Goal: Entertainment & Leisure: Browse casually

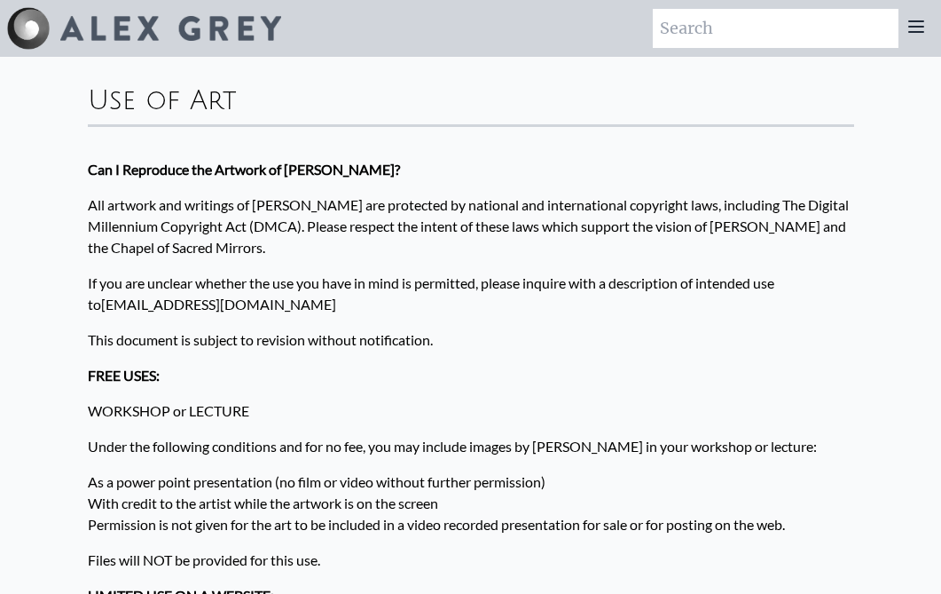
click at [60, 17] on img at bounding box center [170, 28] width 221 height 25
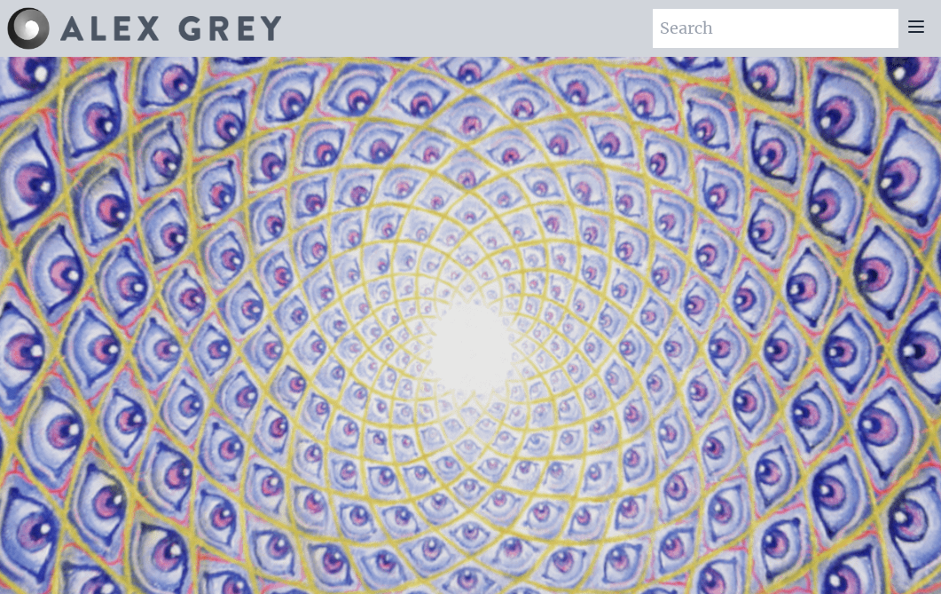
click at [916, 26] on icon at bounding box center [916, 26] width 21 height 21
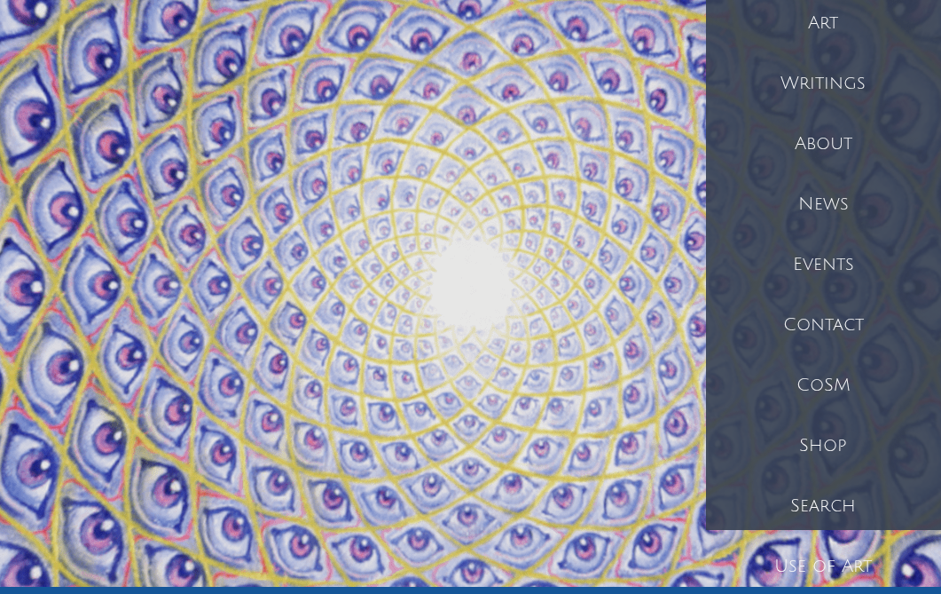
scroll to position [66, 0]
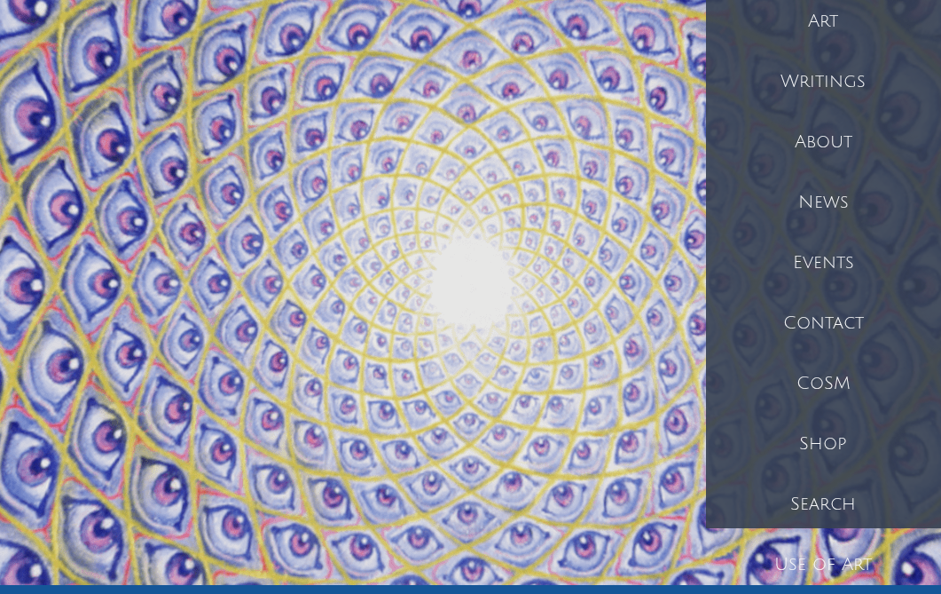
click at [818, 21] on div "Art" at bounding box center [823, 21] width 235 height 60
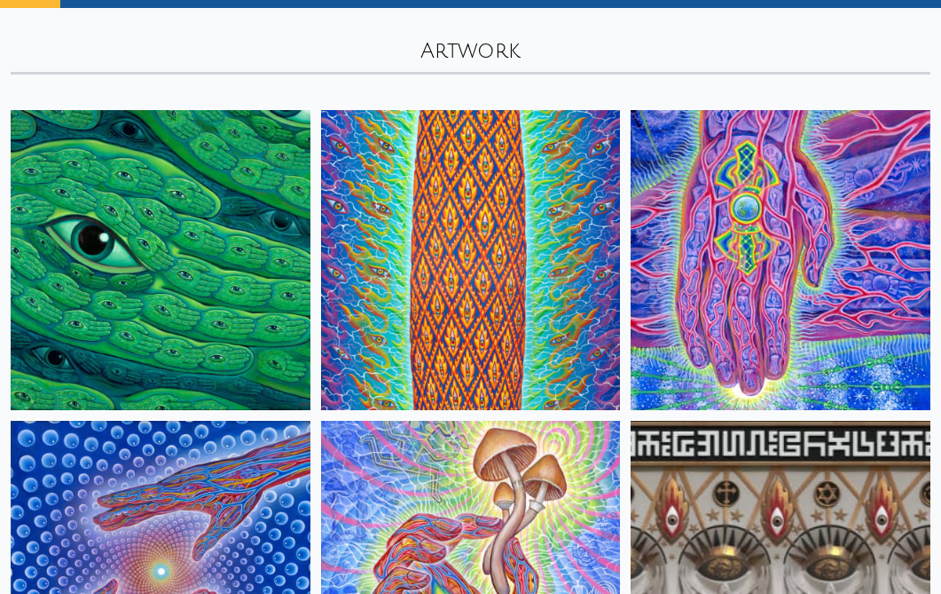
scroll to position [121, 0]
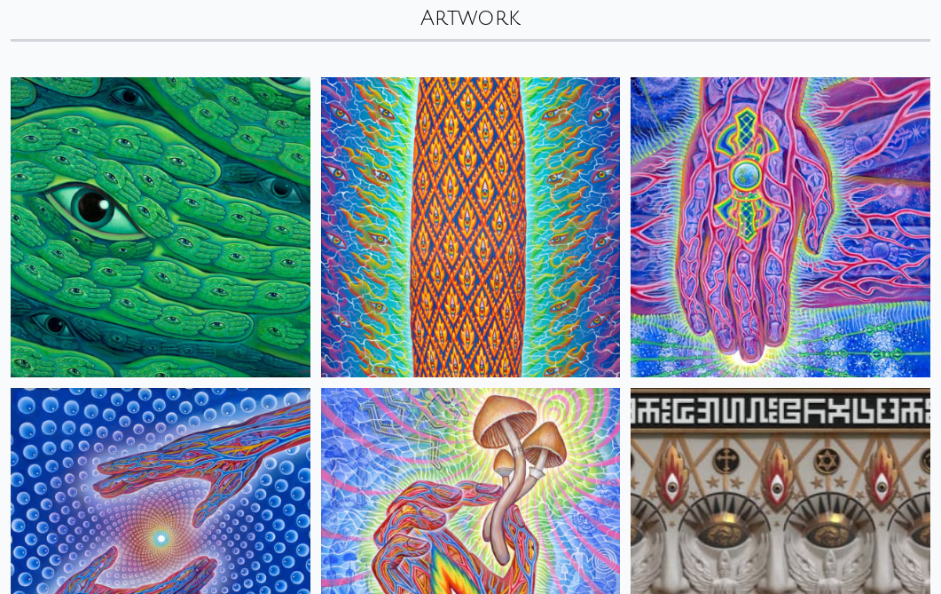
click at [720, 224] on img at bounding box center [781, 227] width 300 height 300
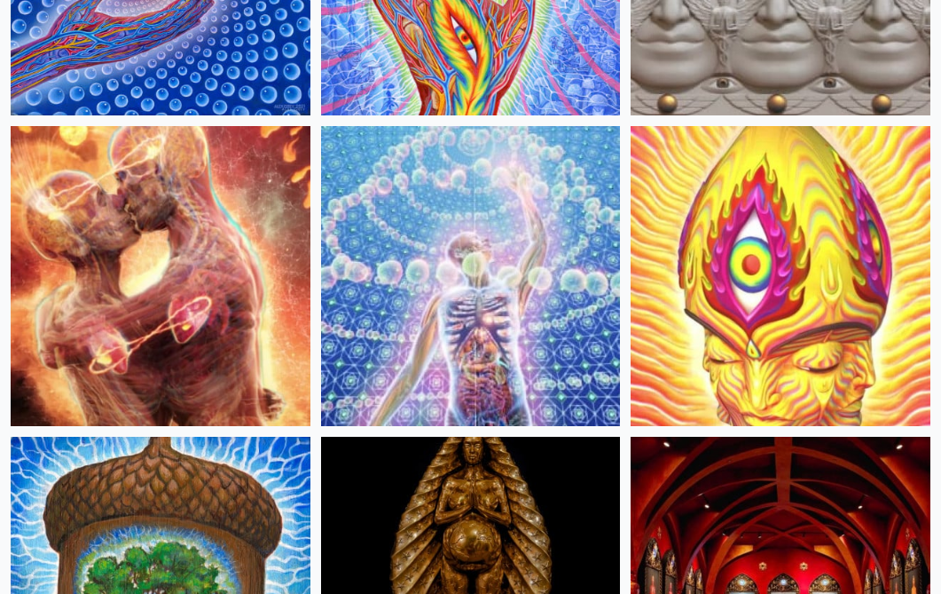
scroll to position [725, 0]
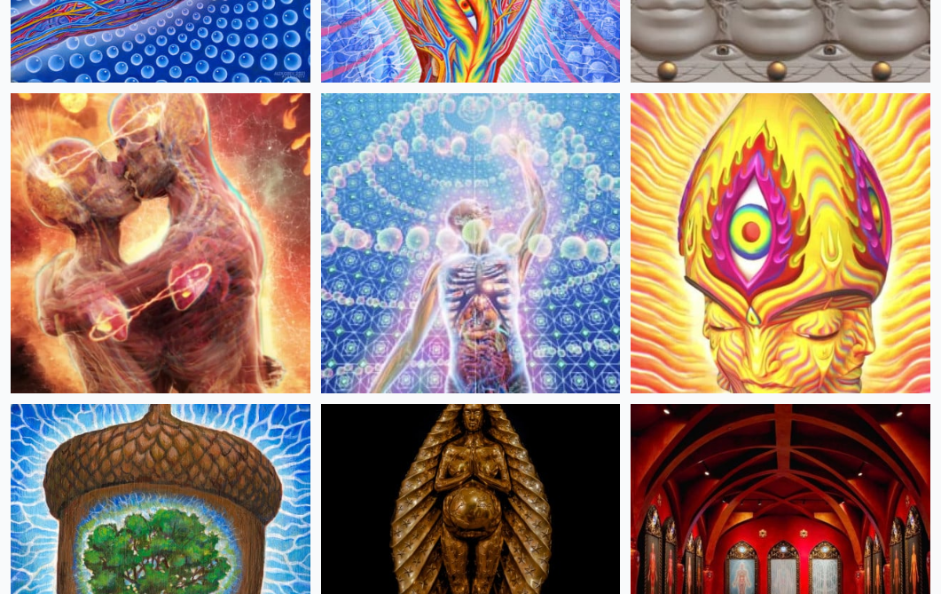
click at [455, 201] on img at bounding box center [471, 243] width 300 height 300
click at [745, 254] on img at bounding box center [781, 243] width 300 height 300
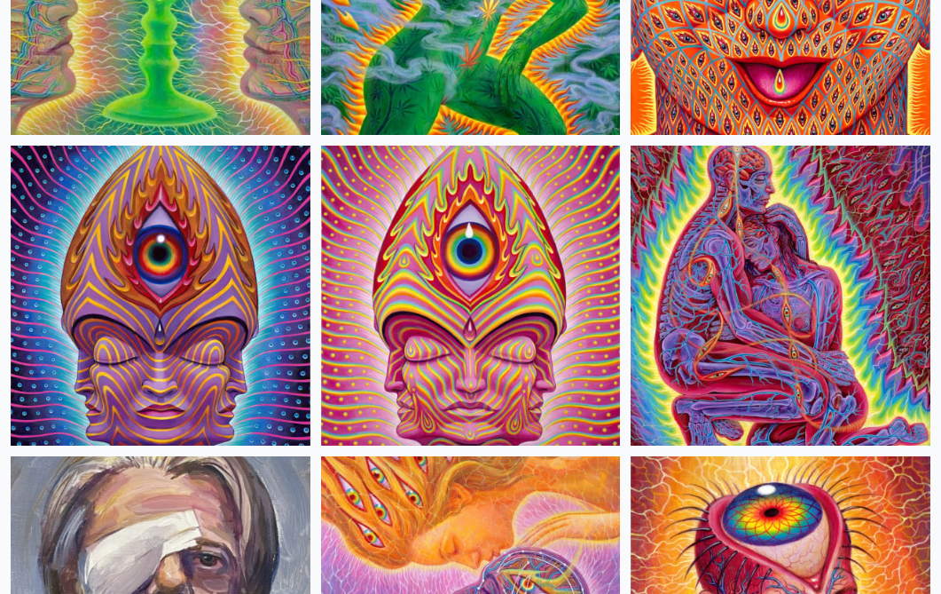
scroll to position [5911, 0]
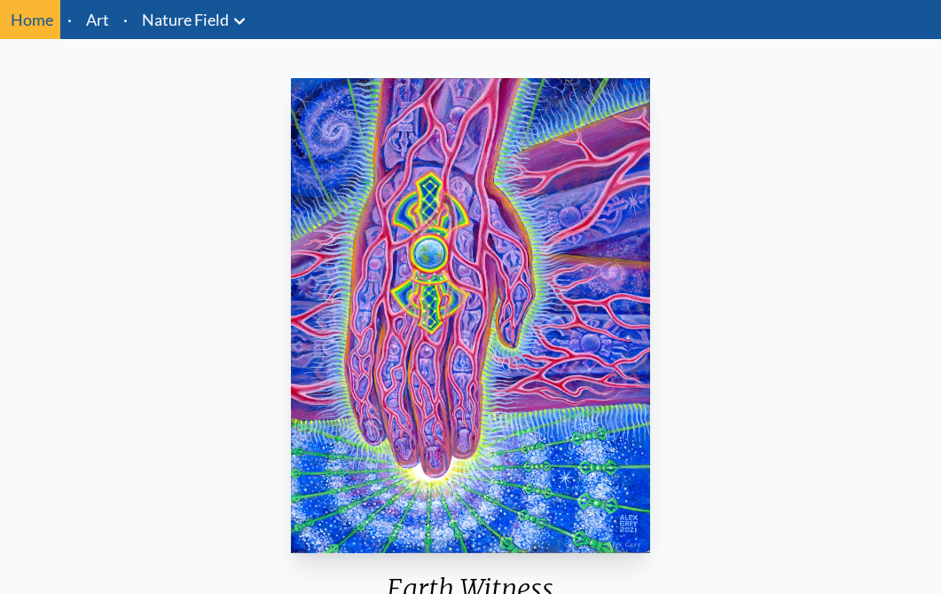
scroll to position [53, 0]
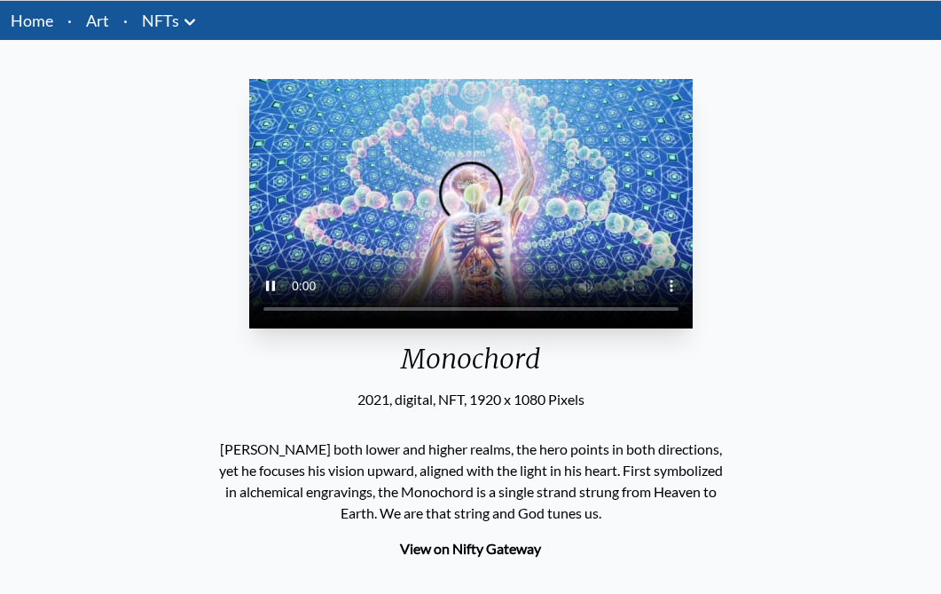
scroll to position [83, 0]
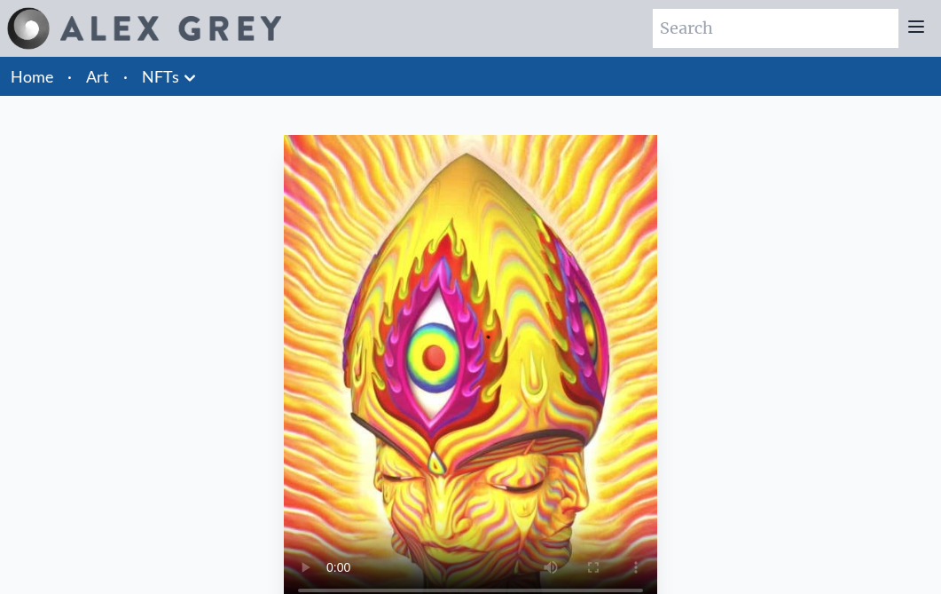
scroll to position [77, 0]
